Goal: Navigation & Orientation: Find specific page/section

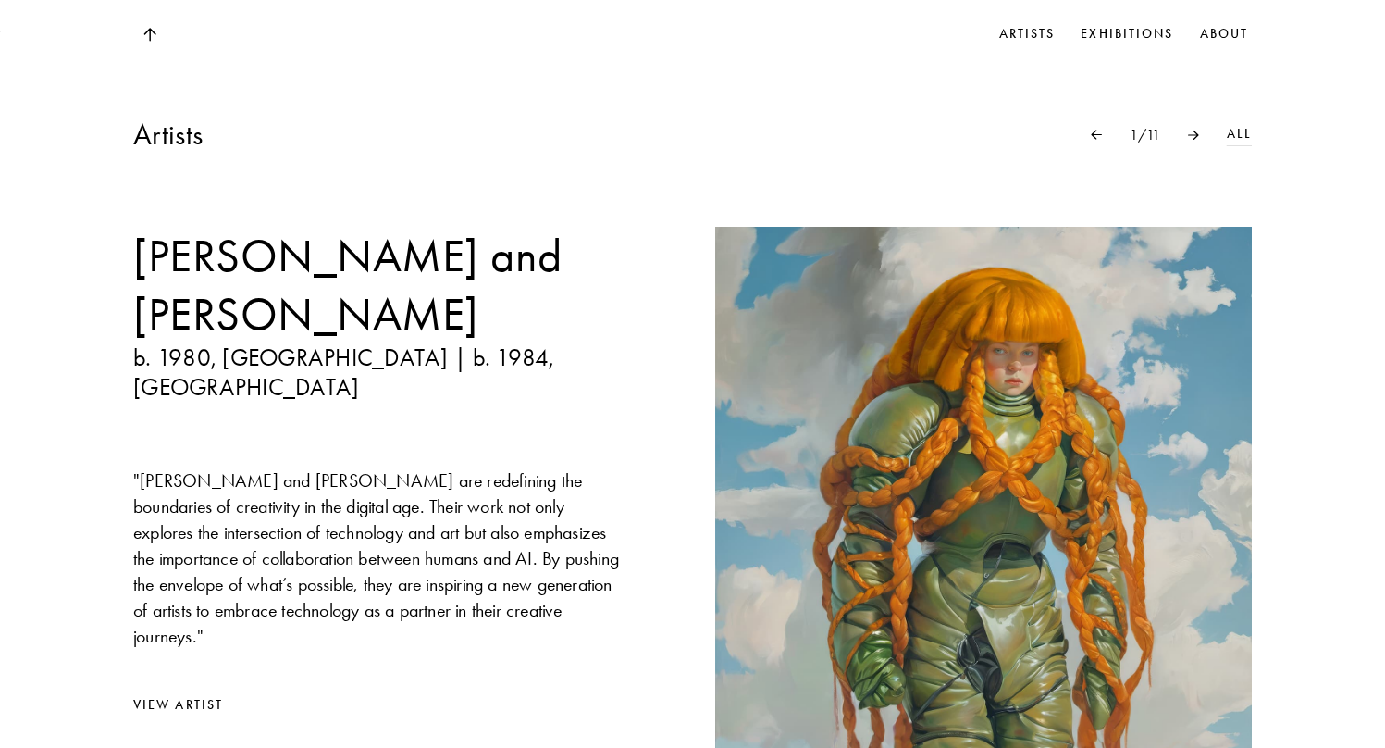
scroll to position [805, 0]
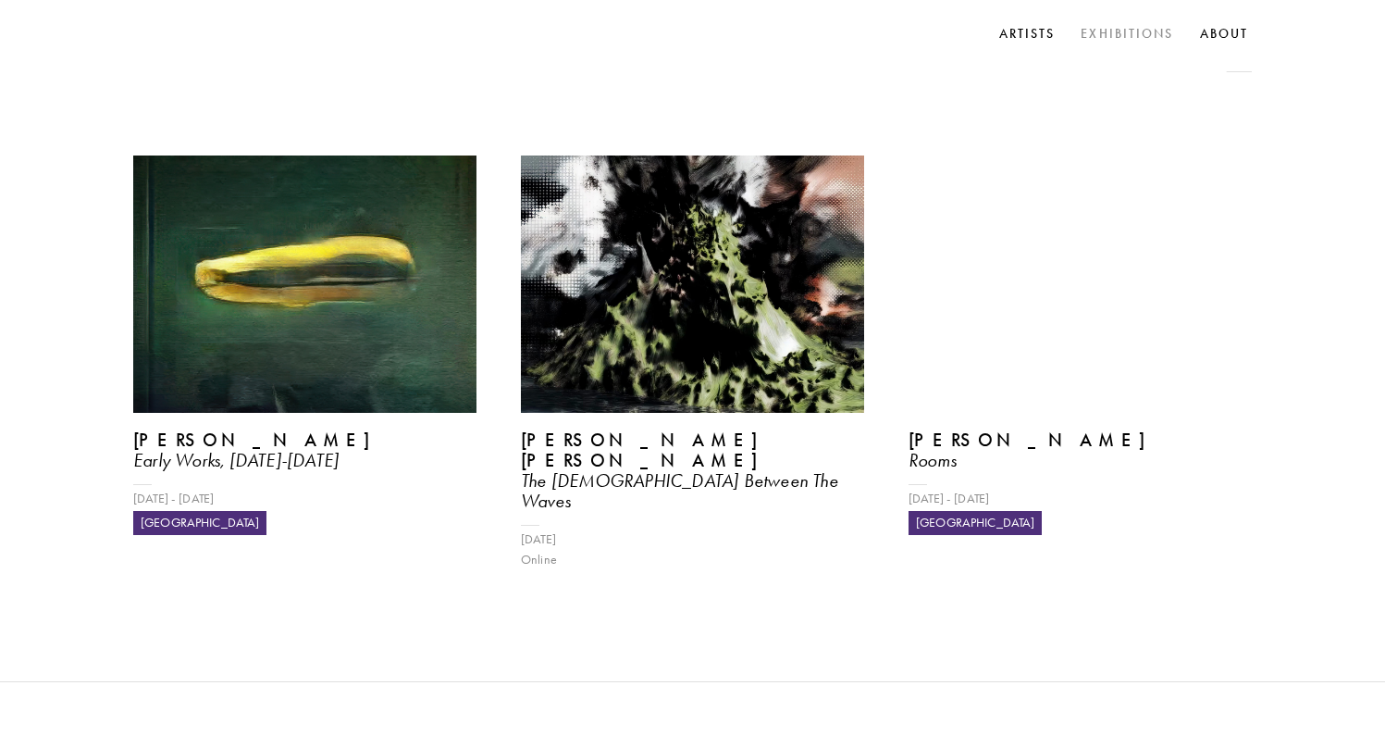
click at [1124, 36] on link "Exhibitions" at bounding box center [1127, 34] width 100 height 28
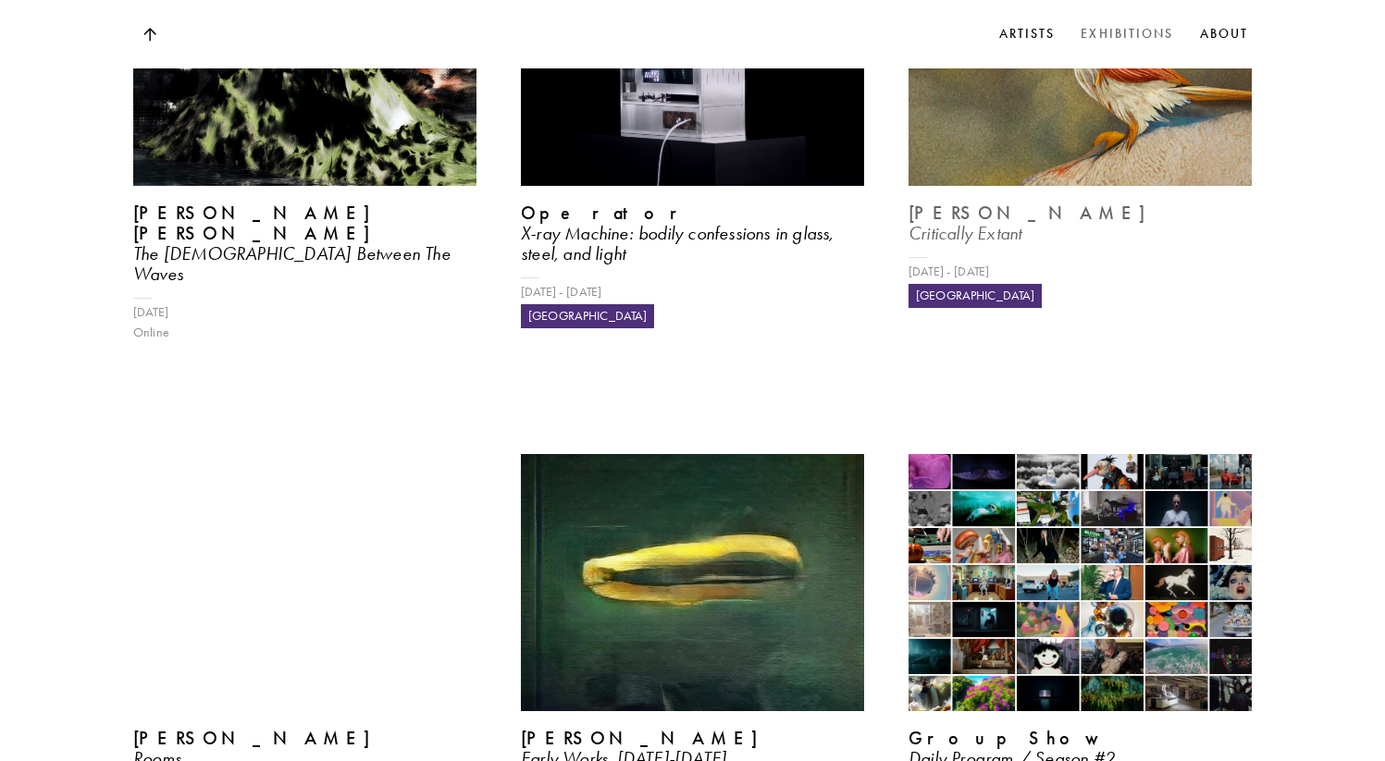
scroll to position [1136, 0]
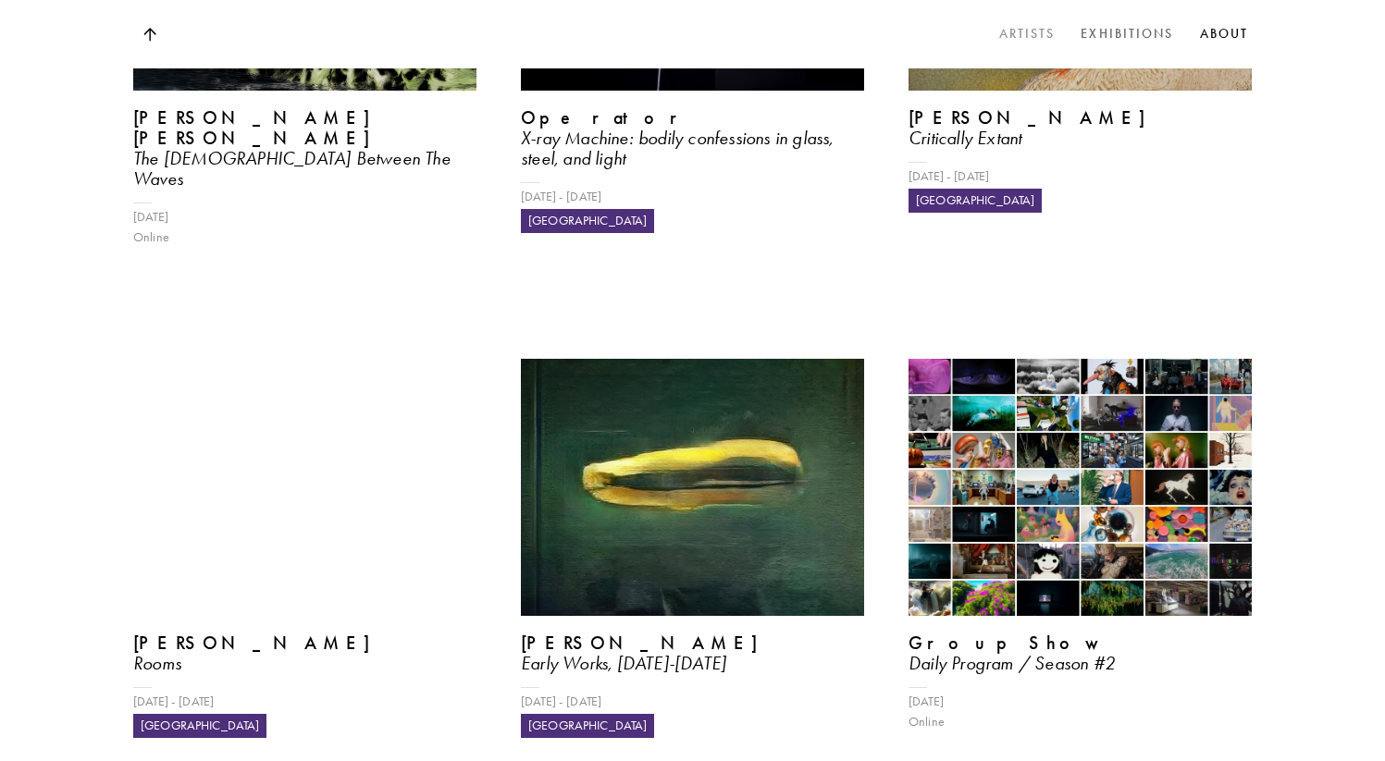
click at [1029, 42] on link "Artists" at bounding box center [1028, 34] width 64 height 28
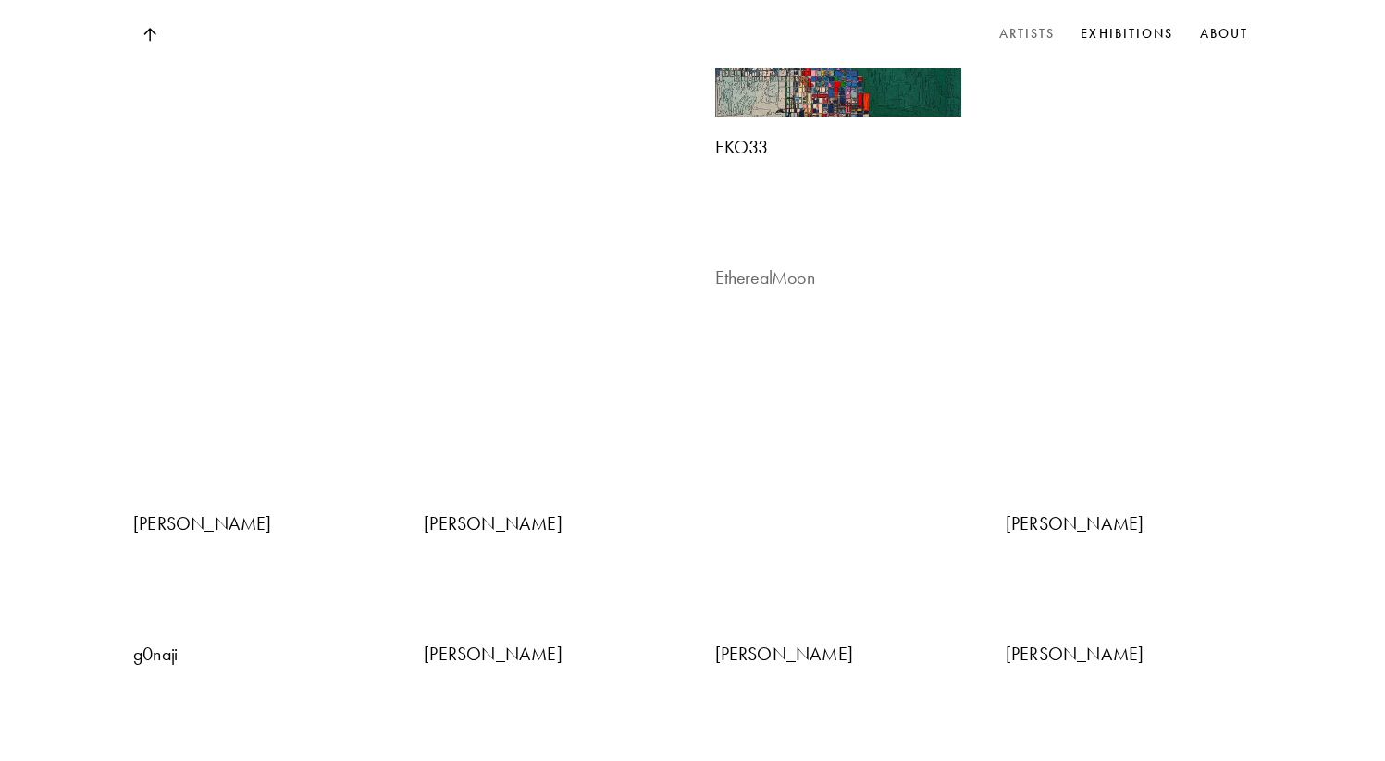
scroll to position [3466, 0]
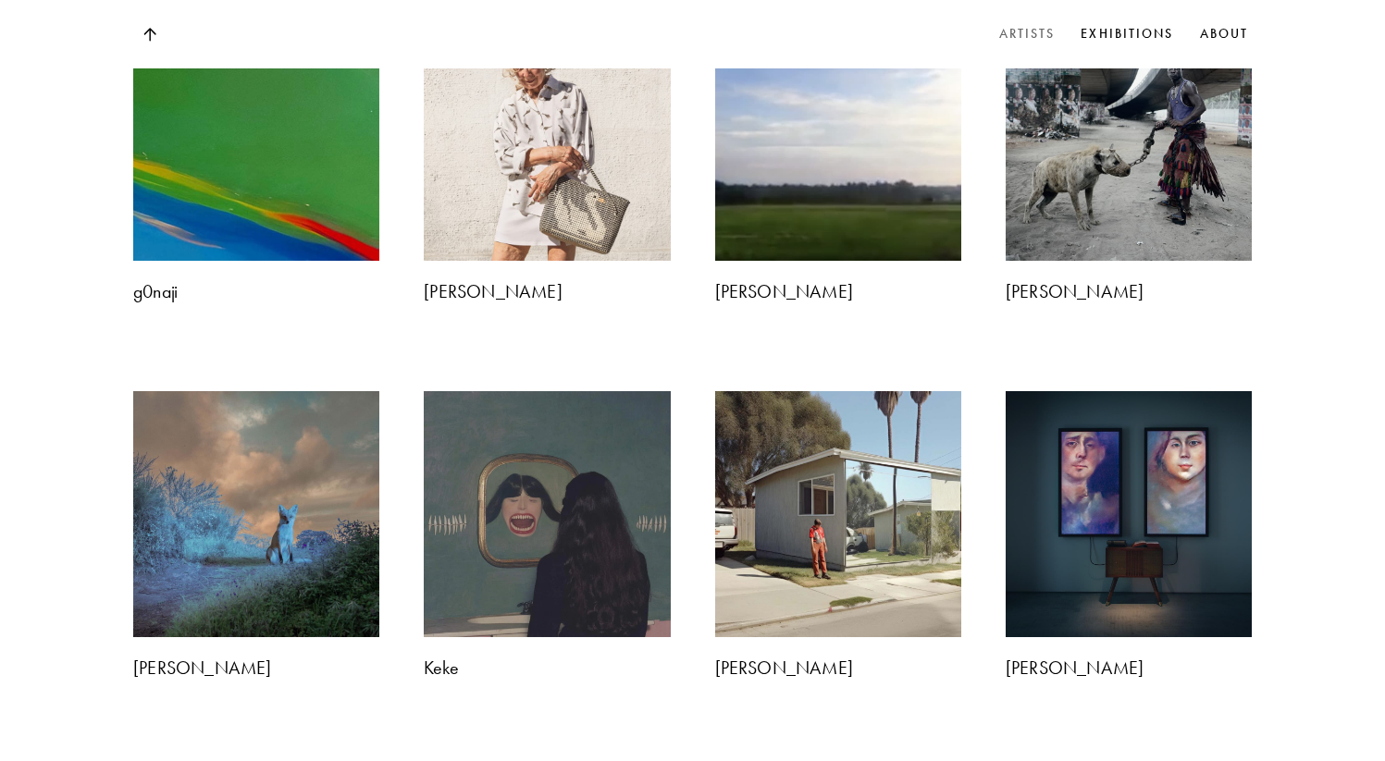
click at [1302, 366] on div "AI OR DIE [PERSON_NAME] and Dr Formalyst [PERSON_NAME], Misfits Studio [PERSON_…" at bounding box center [692, 294] width 1385 height 3961
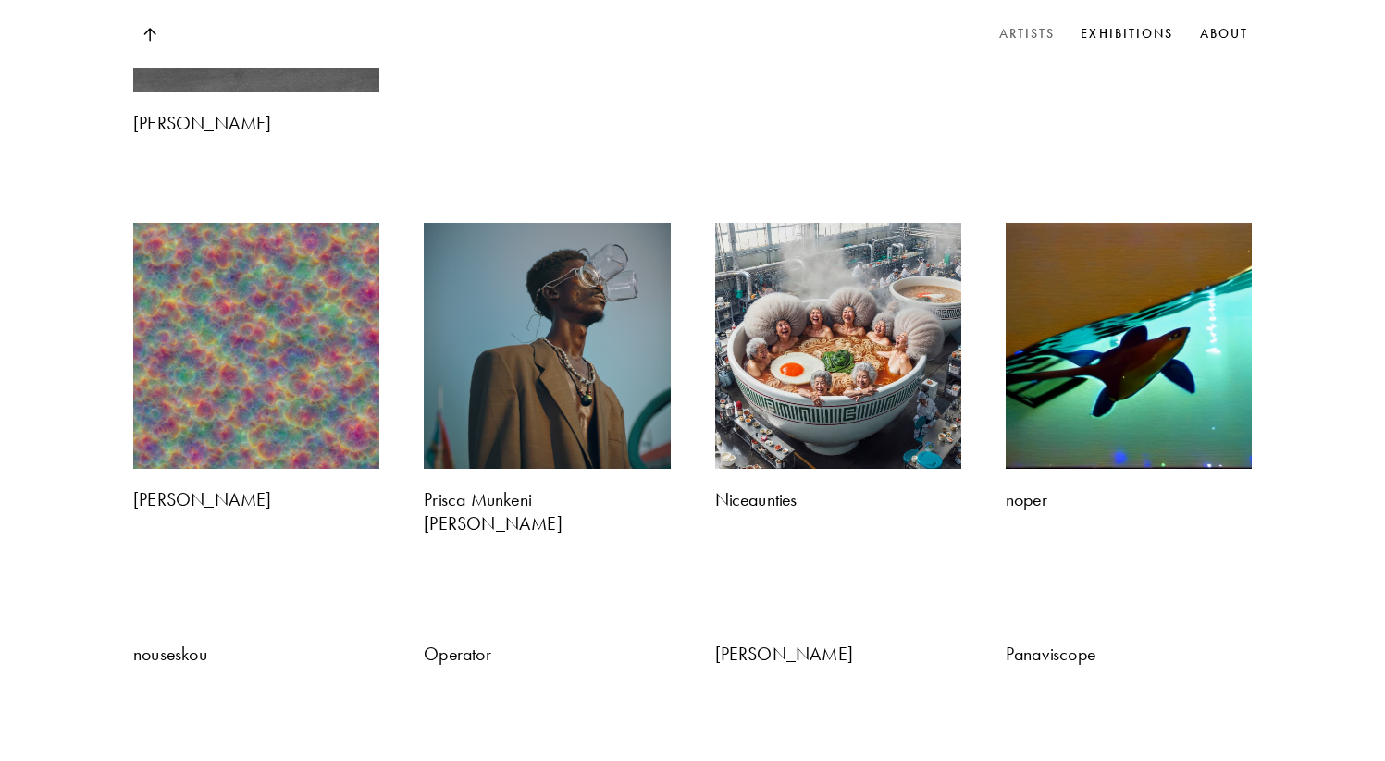
scroll to position [4919, 0]
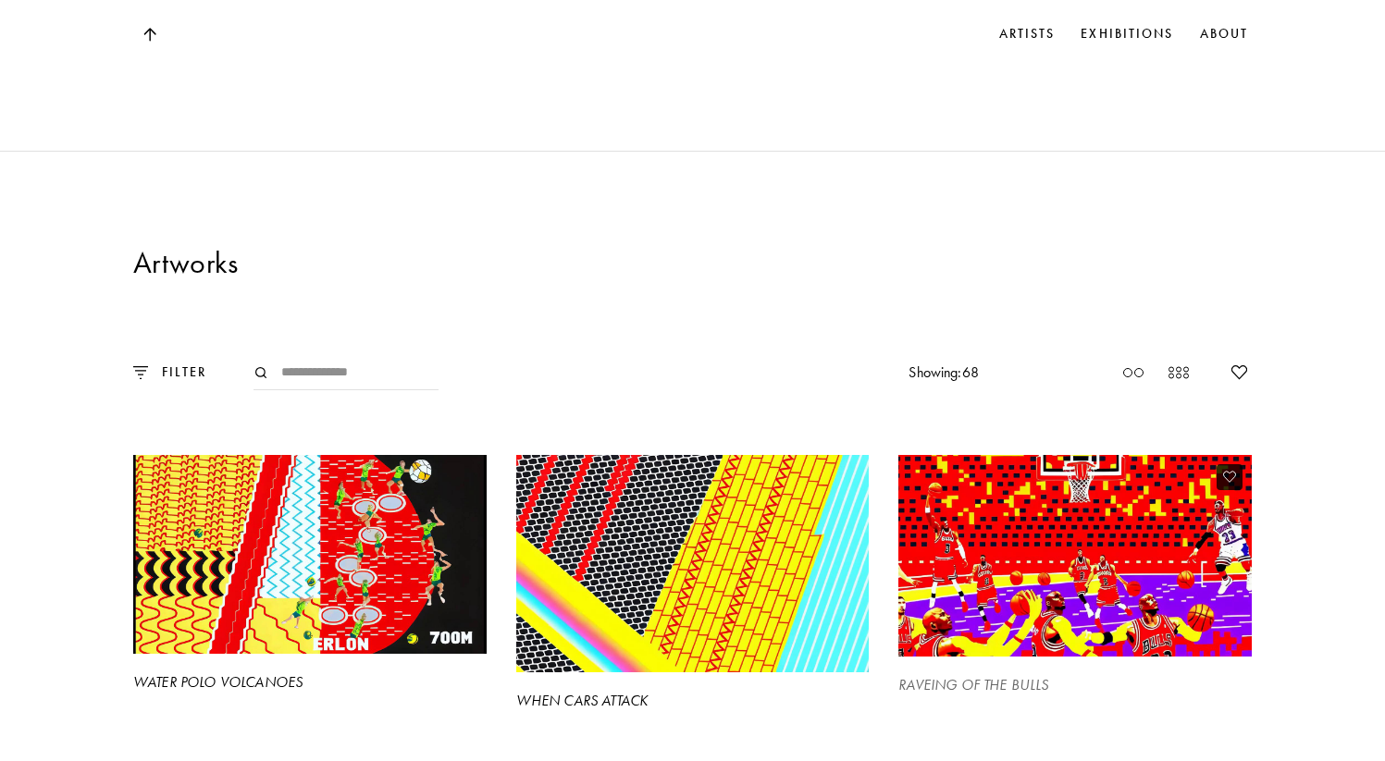
scroll to position [1306, 0]
